Goal: Information Seeking & Learning: Learn about a topic

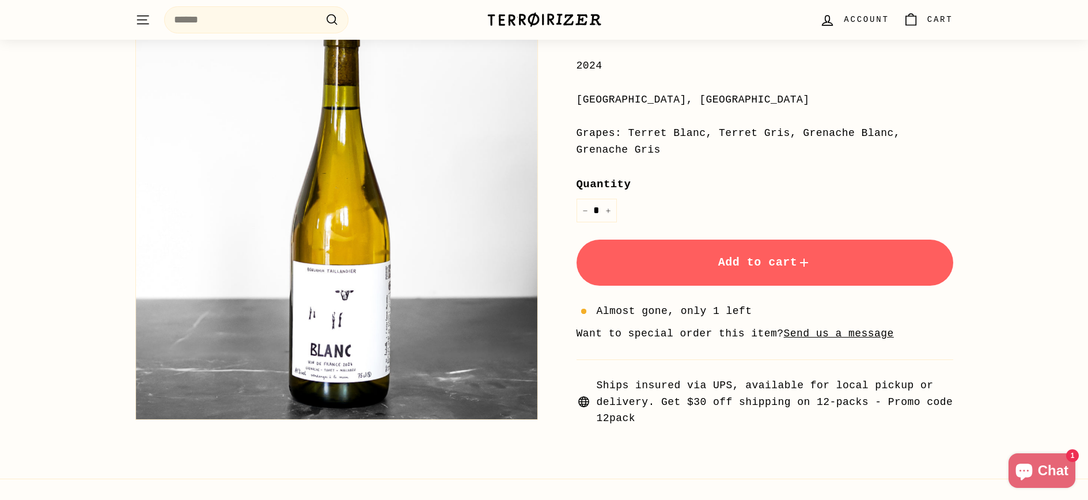
scroll to position [663, 0]
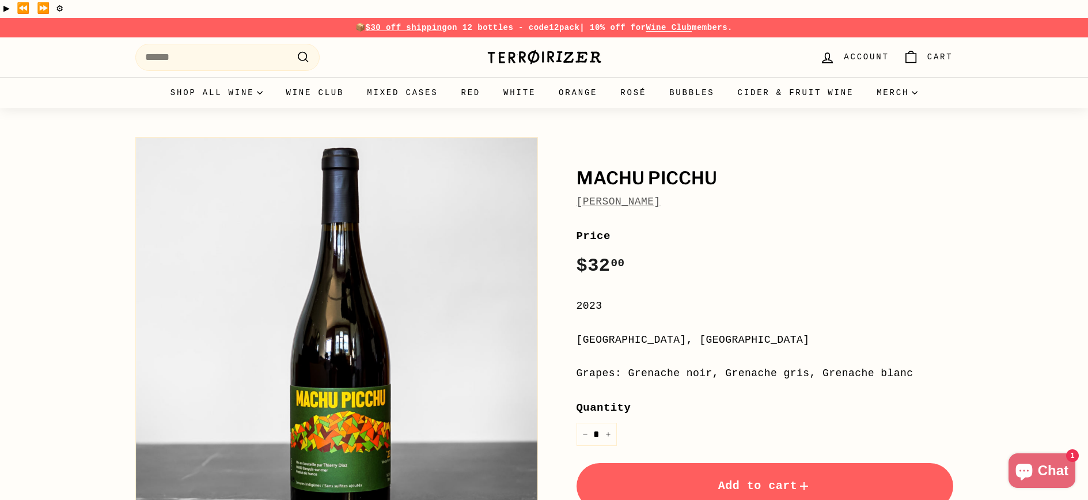
click at [635, 196] on link "Thierry Diaz" at bounding box center [618, 202] width 84 height 12
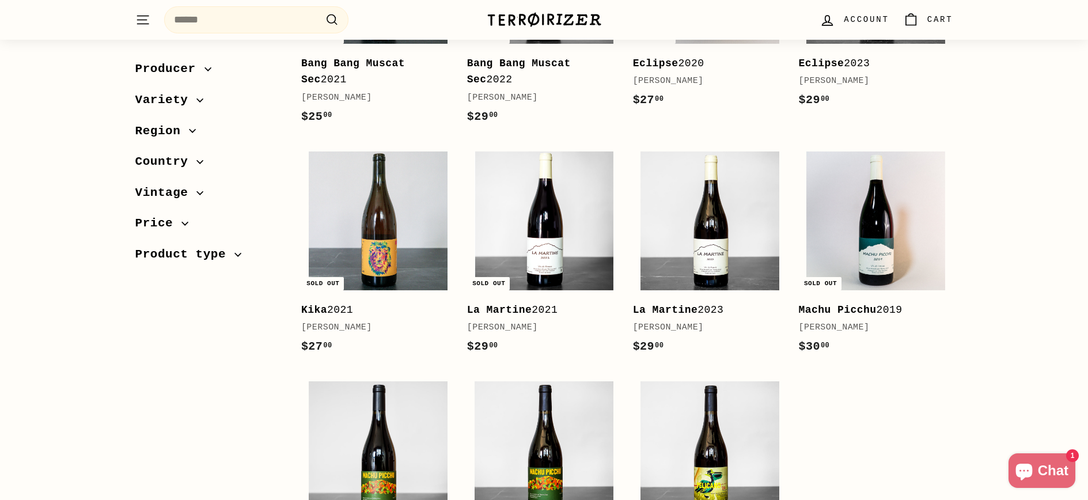
scroll to position [519, 0]
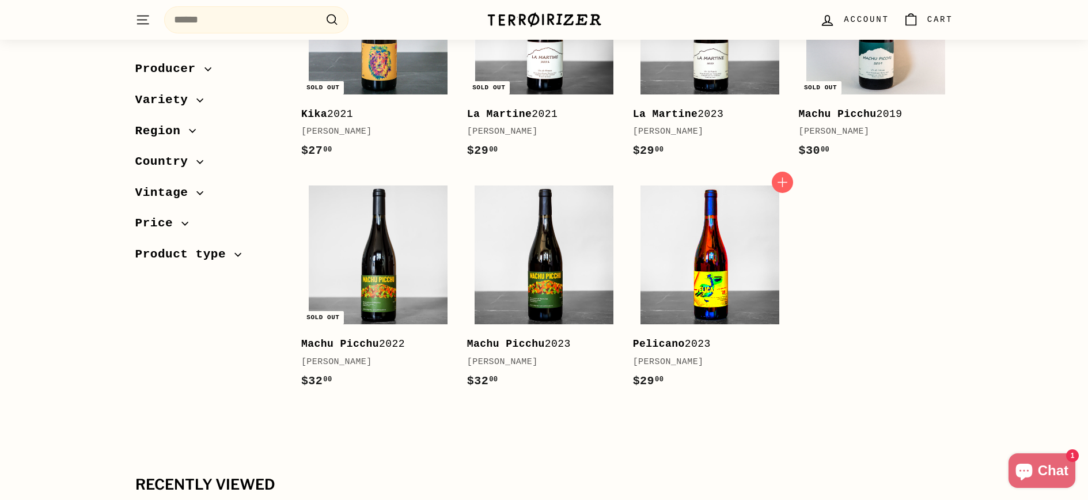
click at [734, 242] on img at bounding box center [709, 254] width 139 height 139
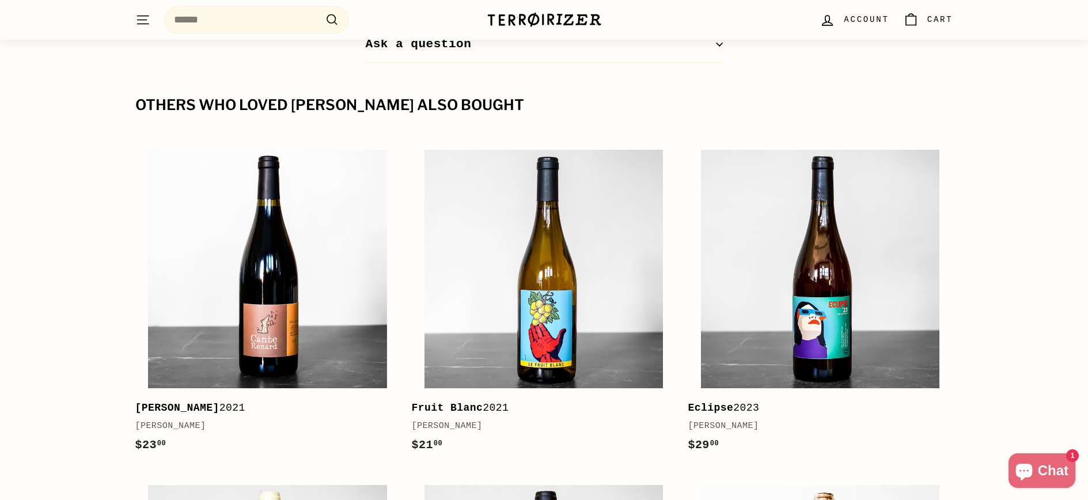
scroll to position [1278, 0]
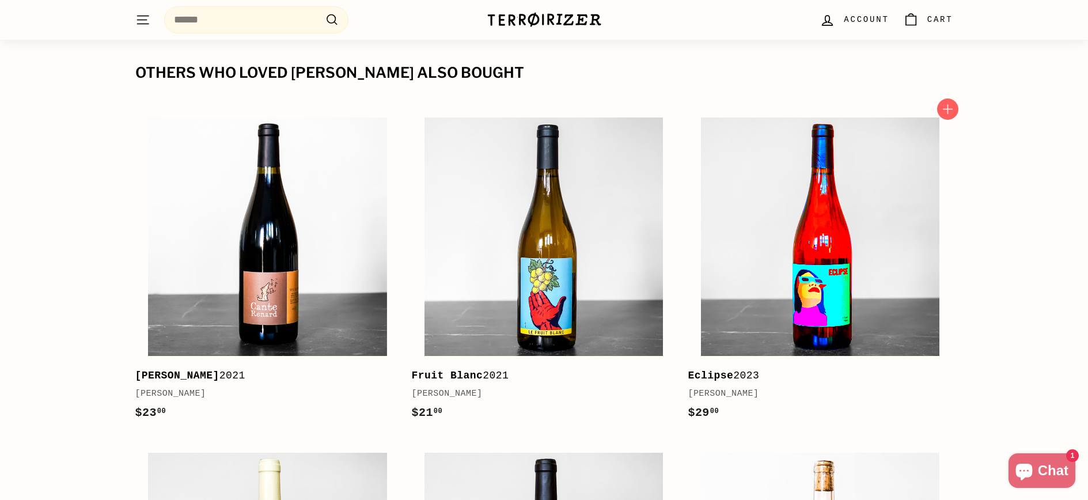
click at [827, 264] on img at bounding box center [820, 236] width 238 height 238
